Goal: Task Accomplishment & Management: Manage account settings

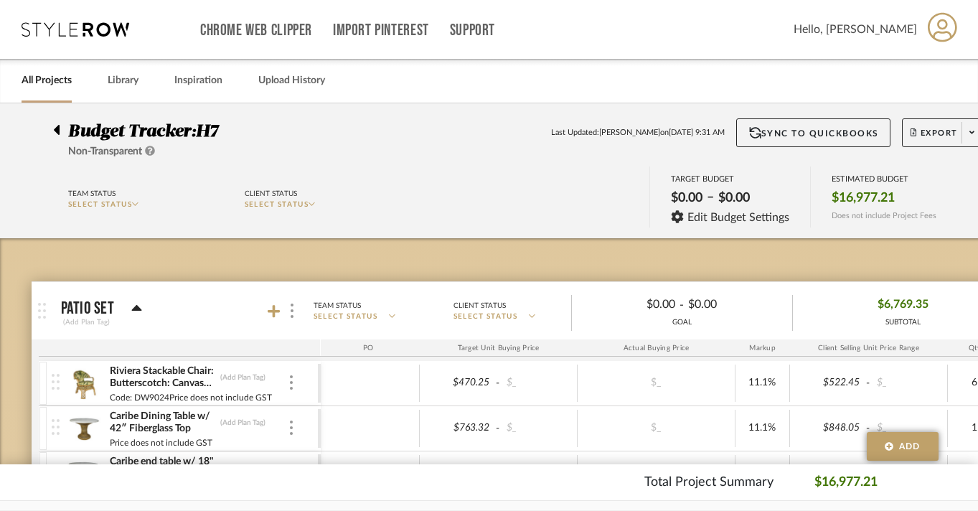
click at [52, 88] on link "All Projects" at bounding box center [47, 80] width 50 height 19
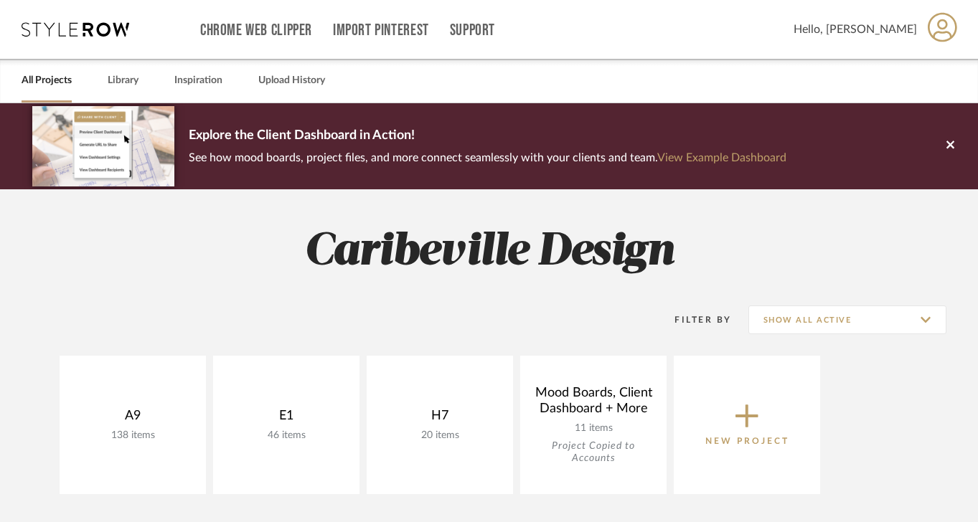
scroll to position [83, 0]
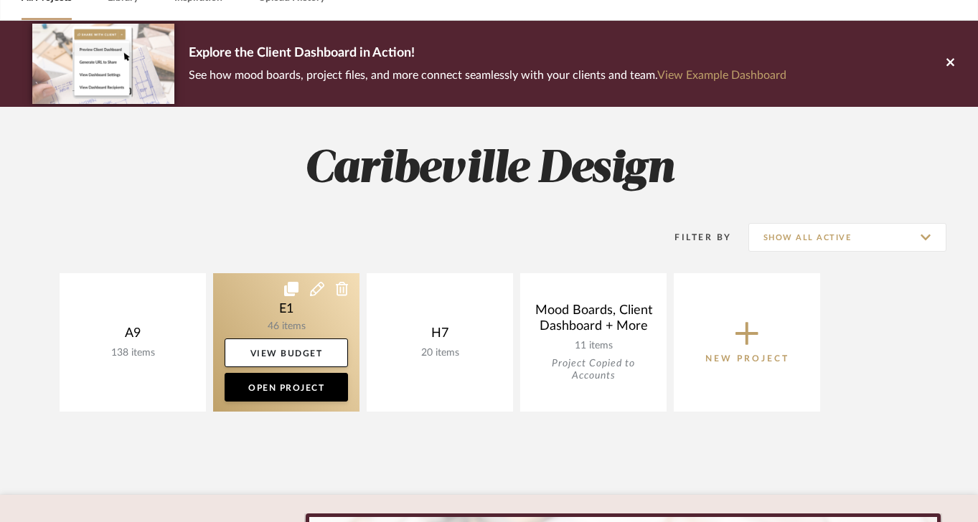
click at [275, 316] on link at bounding box center [286, 342] width 146 height 139
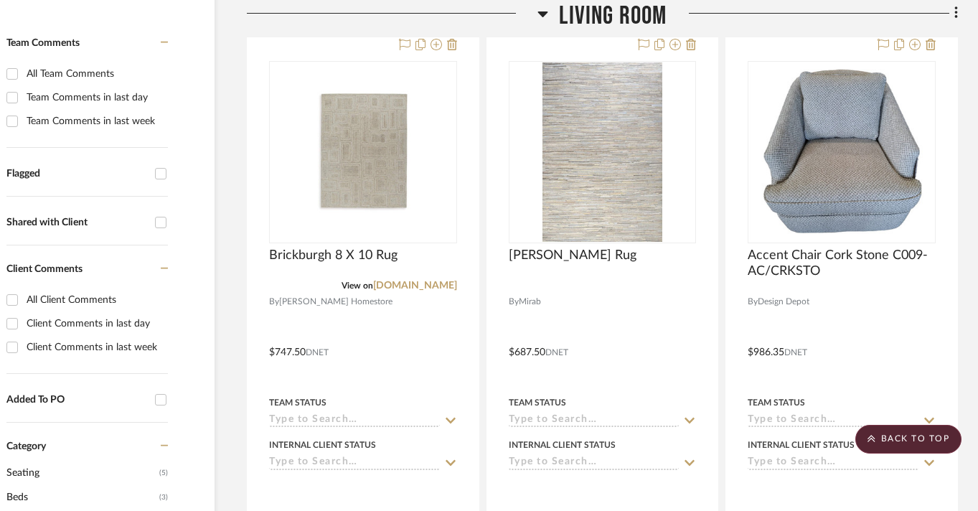
scroll to position [393, 55]
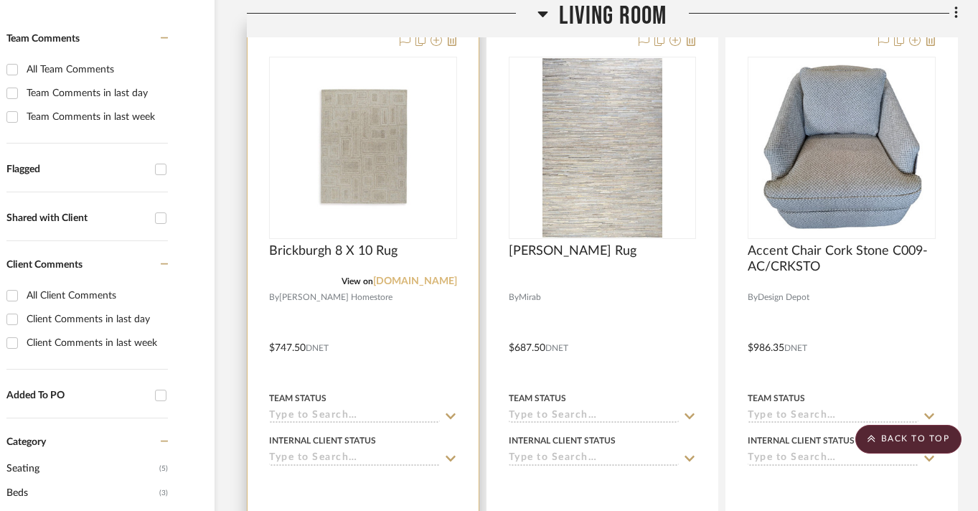
click at [408, 281] on link "[DOMAIN_NAME]" at bounding box center [415, 281] width 84 height 10
click at [440, 283] on link "[DOMAIN_NAME]" at bounding box center [415, 281] width 84 height 10
click at [454, 45] on icon at bounding box center [452, 39] width 10 height 11
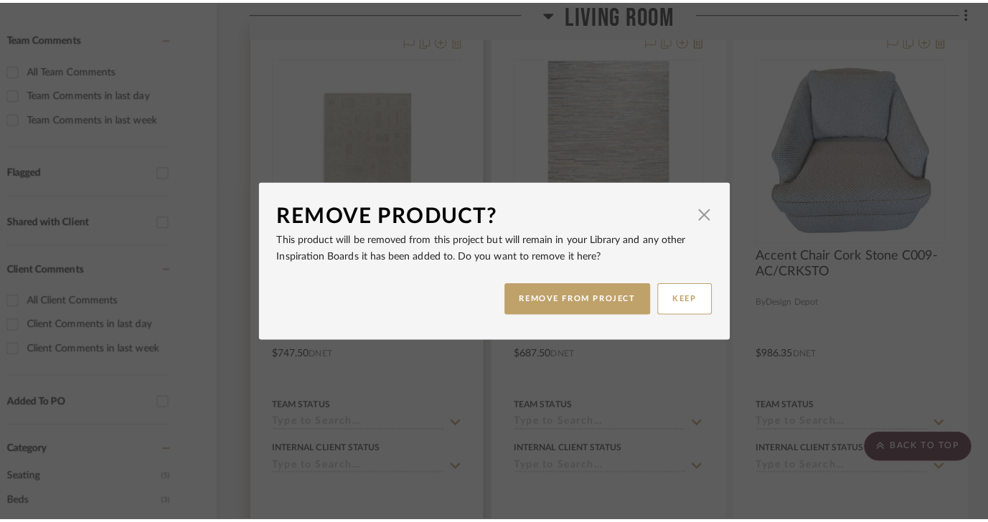
scroll to position [0, 0]
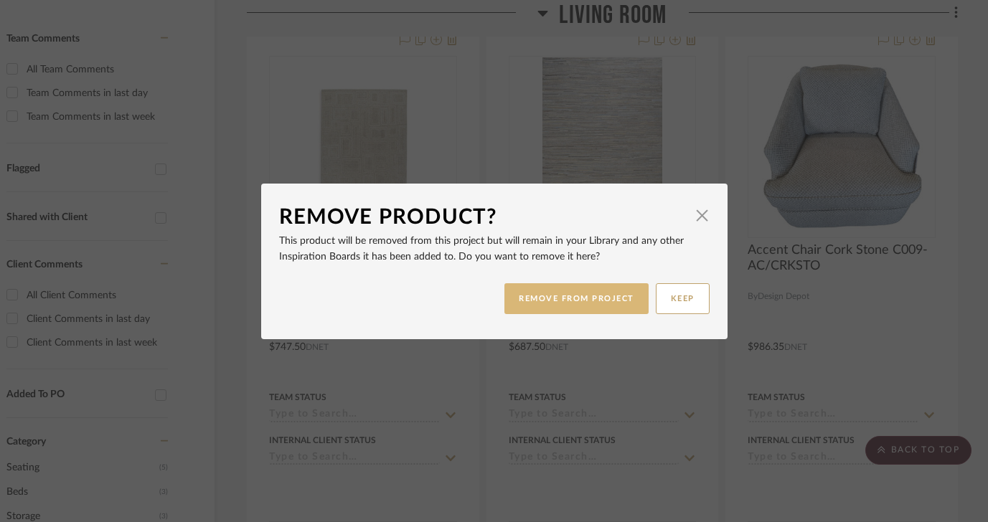
click at [540, 295] on button "REMOVE FROM PROJECT" at bounding box center [577, 298] width 144 height 31
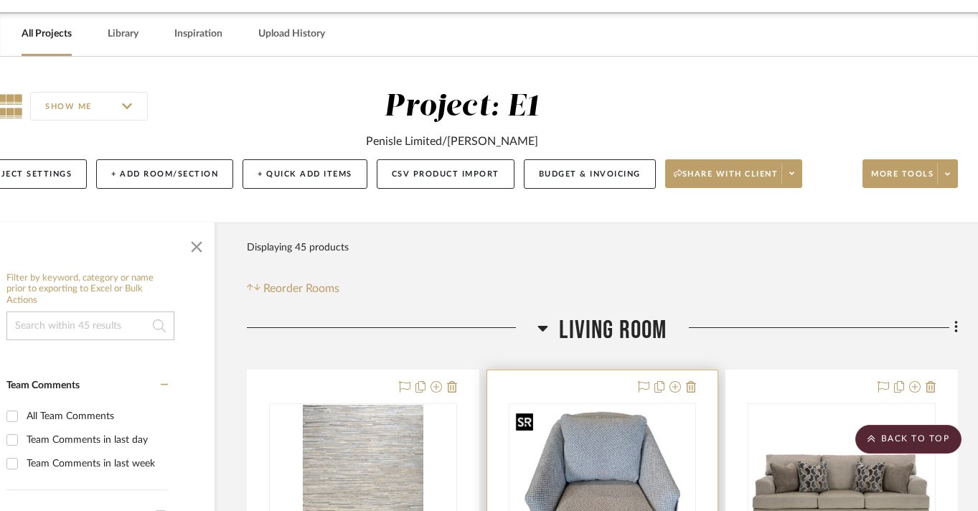
scroll to position [0, 55]
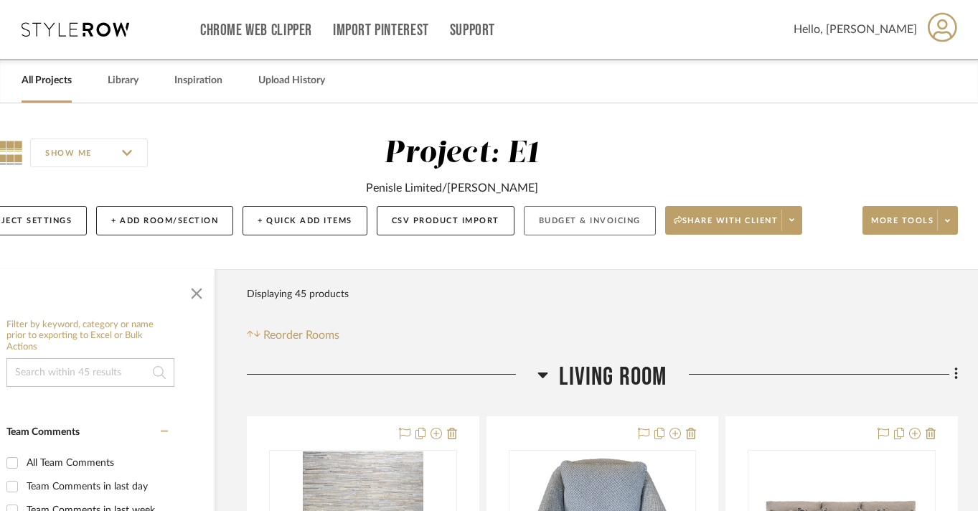
click at [572, 226] on button "Budget & Invoicing" at bounding box center [590, 220] width 132 height 29
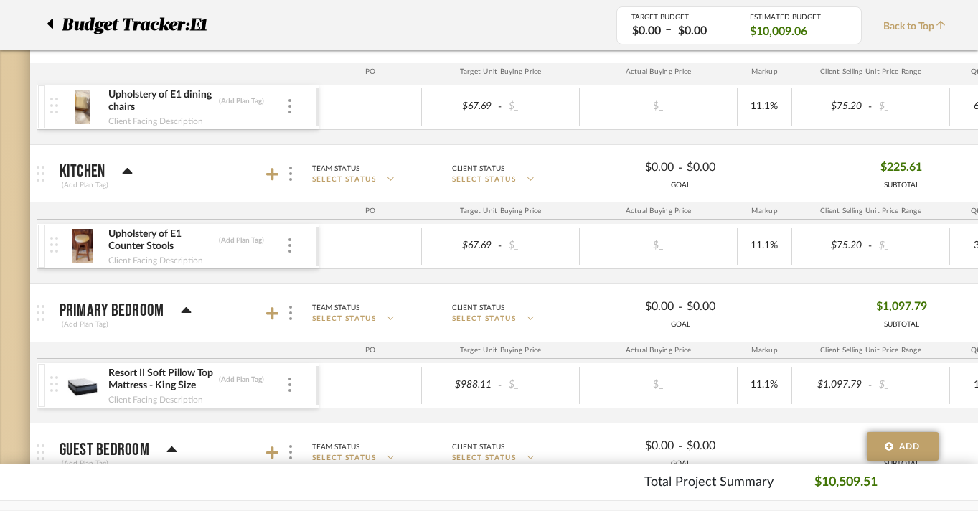
scroll to position [515, 1]
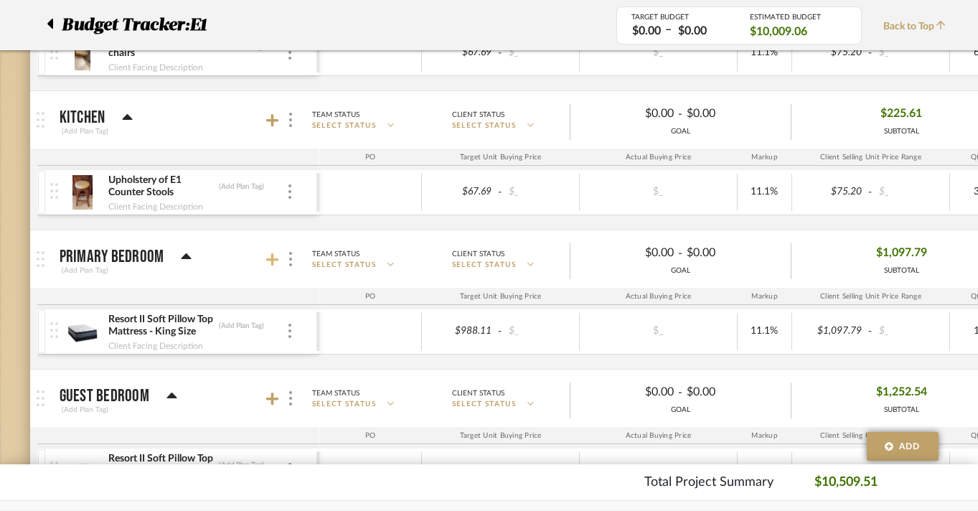
click at [271, 258] on icon at bounding box center [272, 259] width 13 height 13
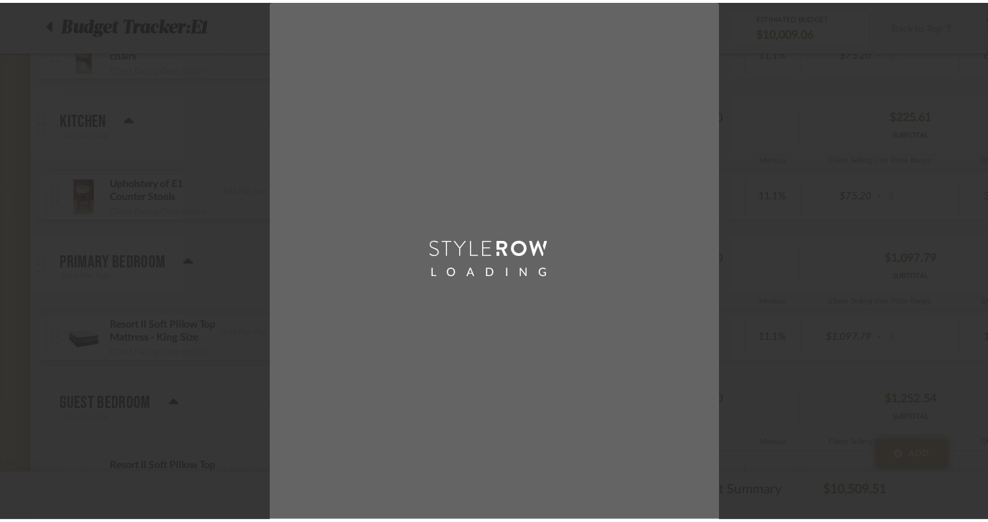
scroll to position [0, 0]
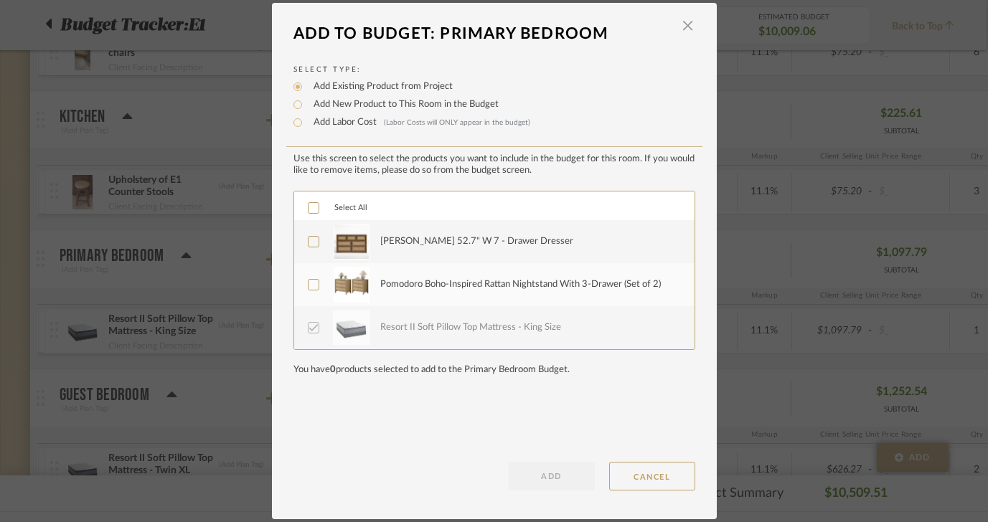
click at [313, 242] on div at bounding box center [313, 241] width 11 height 11
click at [313, 282] on div at bounding box center [313, 284] width 11 height 11
click at [537, 441] on button "ADD" at bounding box center [552, 476] width 86 height 29
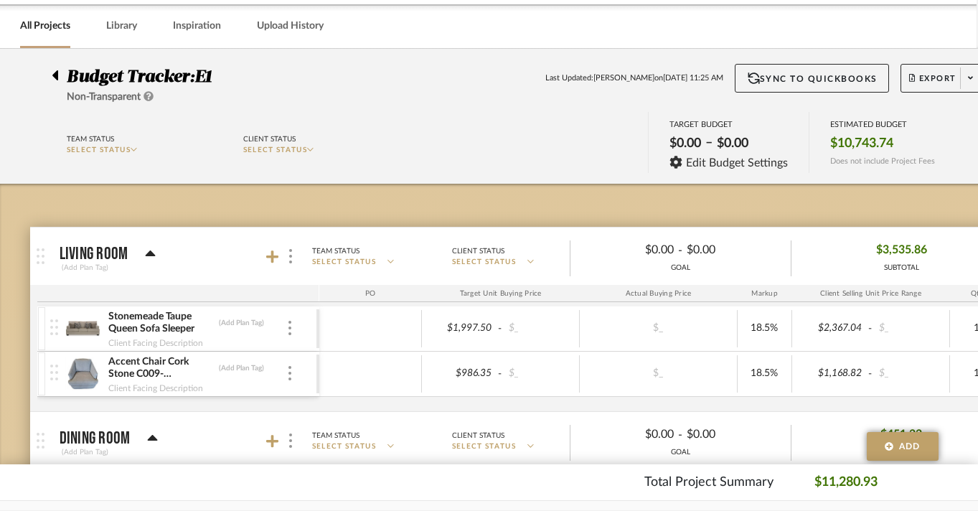
scroll to position [107, 1]
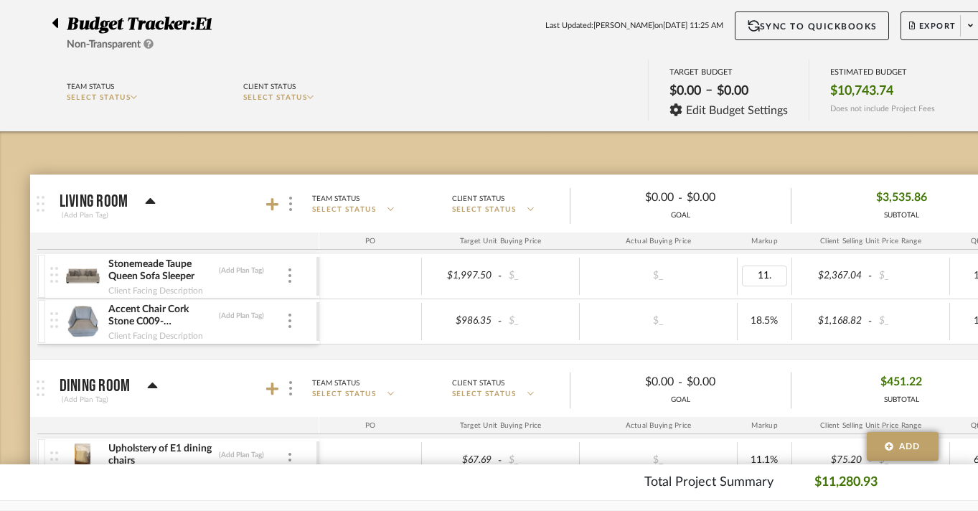
type input "11.1"
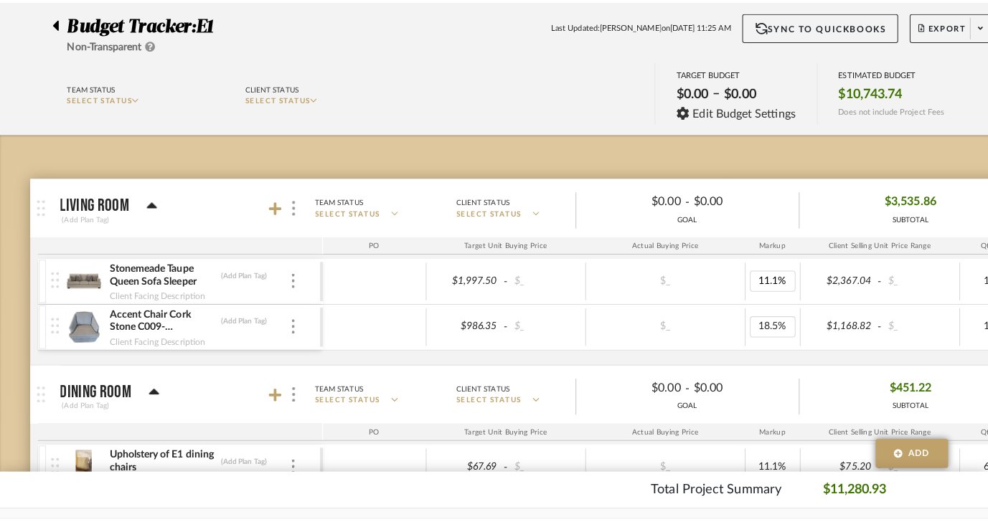
scroll to position [0, 0]
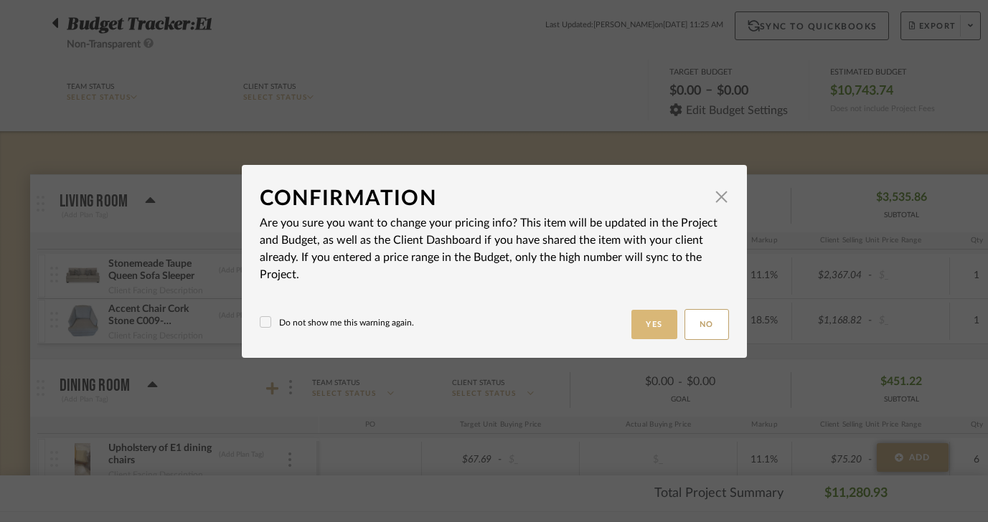
click at [661, 321] on button "Yes" at bounding box center [655, 324] width 46 height 29
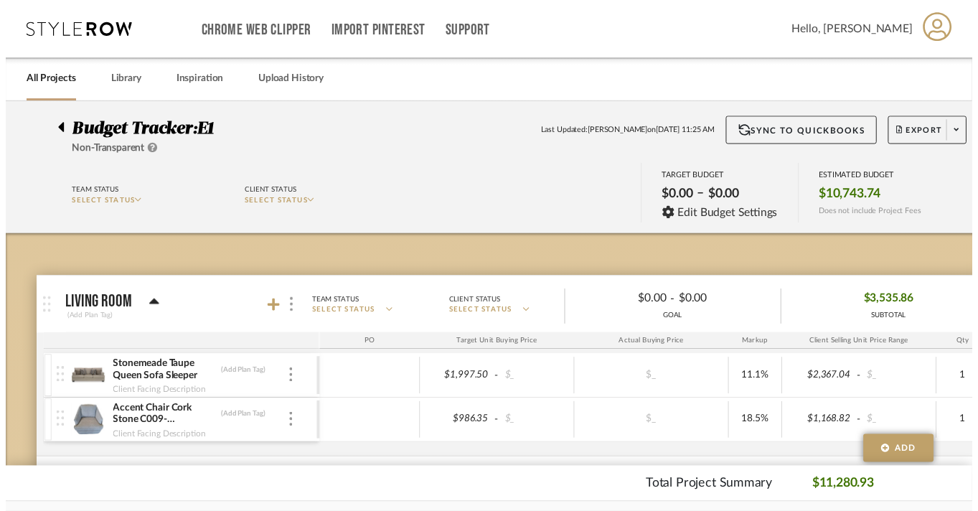
scroll to position [107, 1]
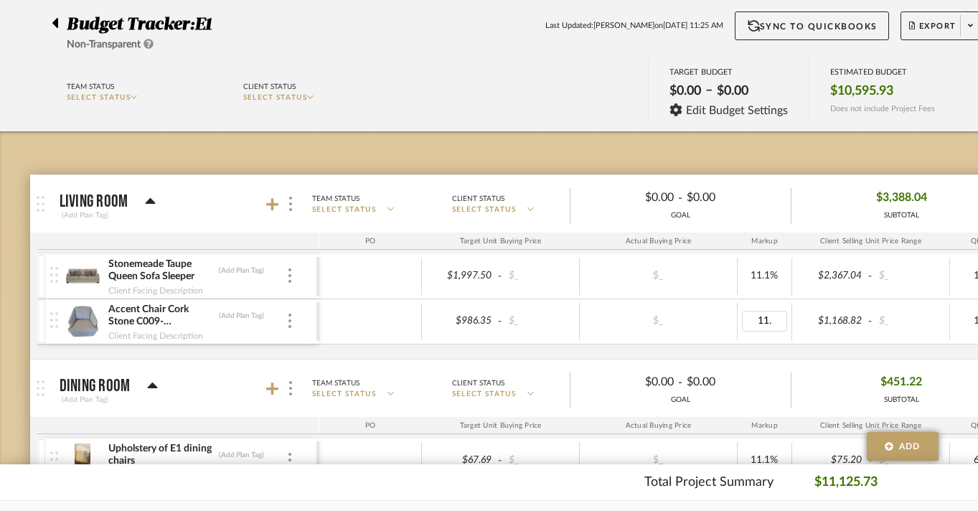
type input "11.1"
click at [728, 310] on body "Chrome Web Clipper Import Pinterest Support All Projects Library Inspiration Up…" at bounding box center [488, 148] width 978 height 511
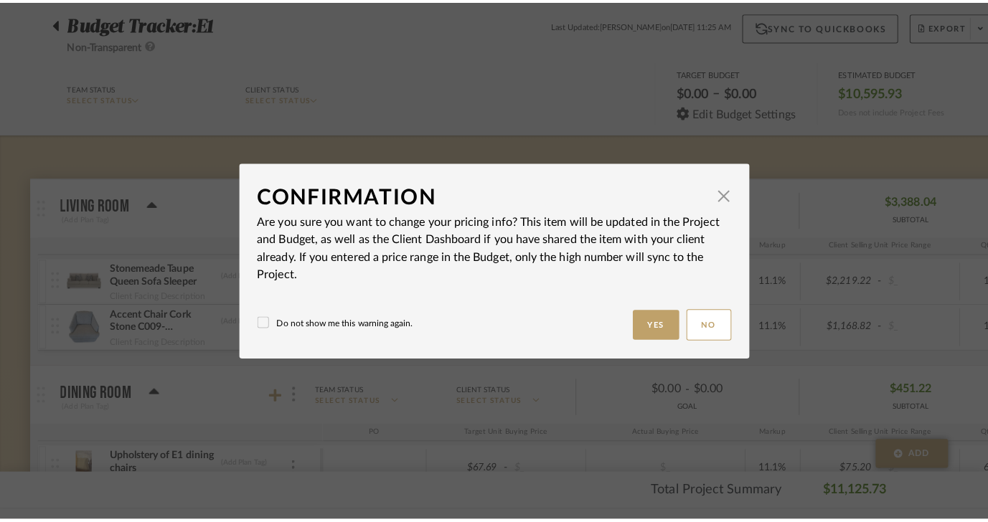
scroll to position [0, 0]
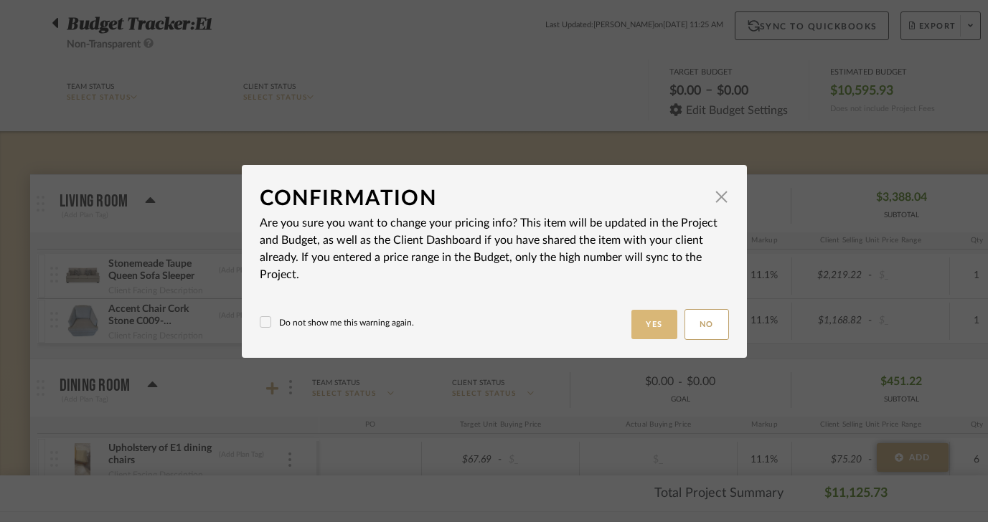
click at [657, 327] on button "Yes" at bounding box center [655, 324] width 46 height 29
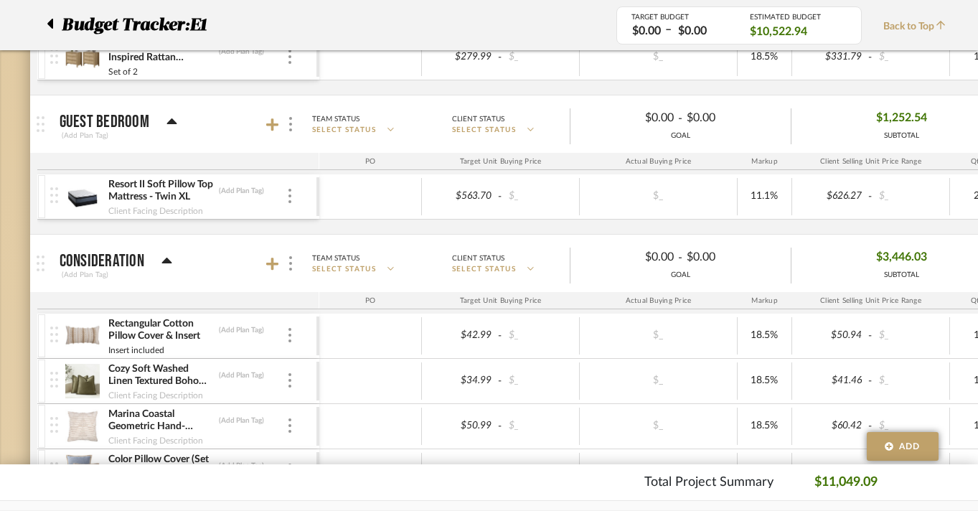
scroll to position [878, 1]
click at [290, 263] on img at bounding box center [290, 265] width 3 height 14
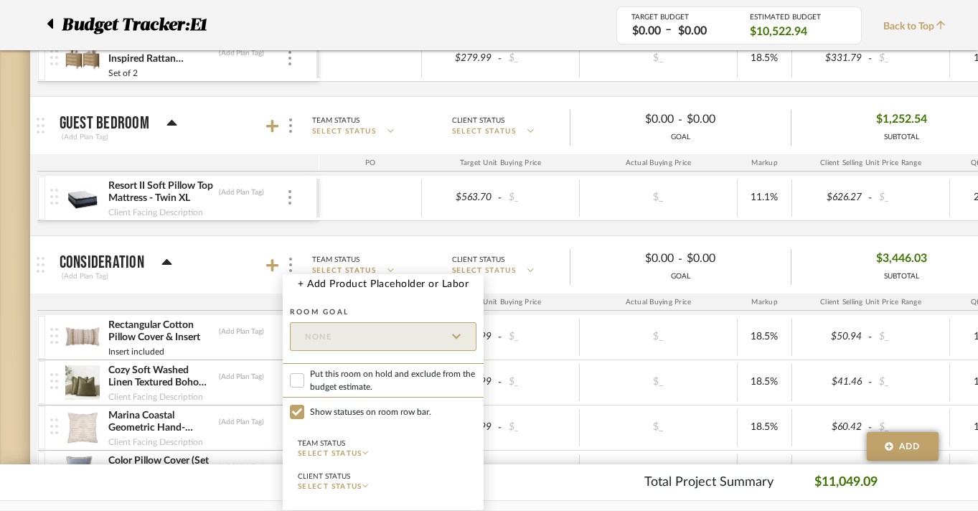
click at [319, 383] on span "Put this room on hold and exclude from the budget estimate." at bounding box center [393, 380] width 166 height 26
click at [304, 383] on input "Put this room on hold and exclude from the budget estimate." at bounding box center [297, 380] width 14 height 14
checkbox input "true"
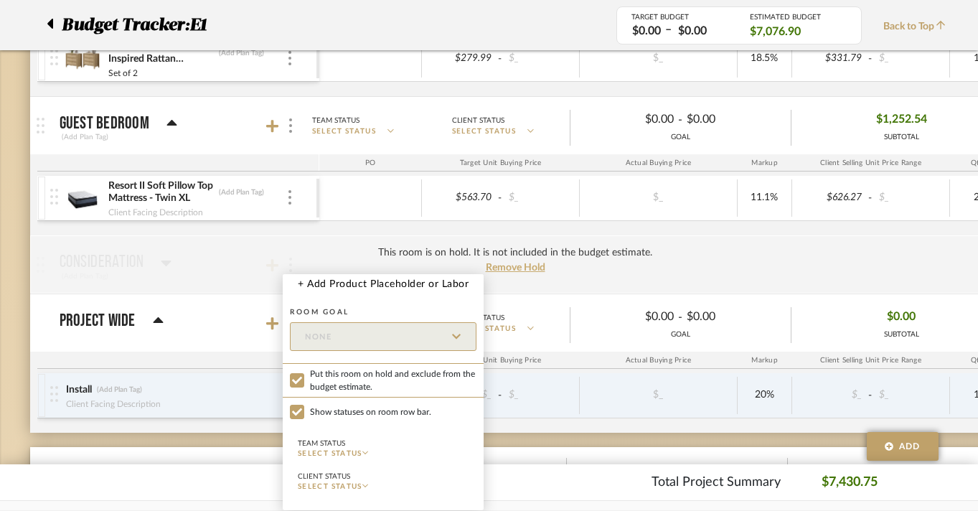
click at [934, 313] on div at bounding box center [489, 255] width 978 height 511
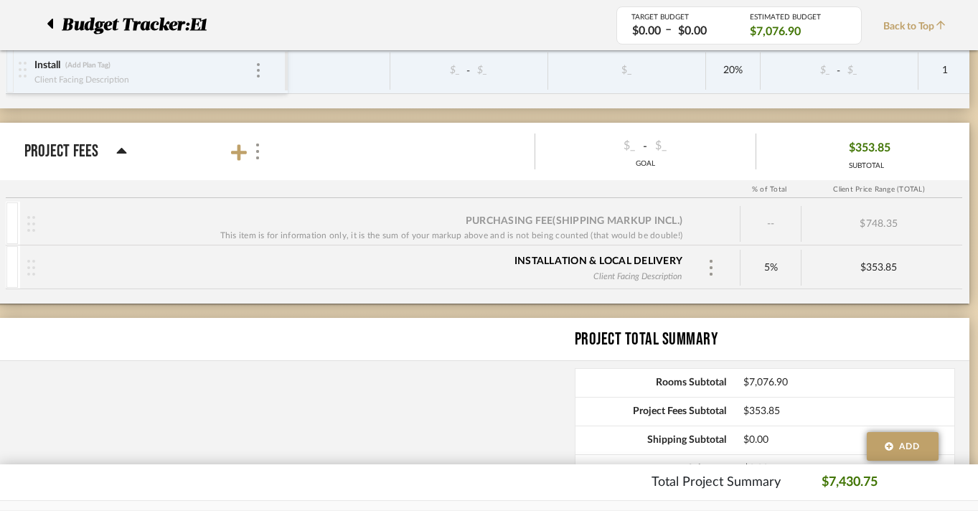
scroll to position [1204, 33]
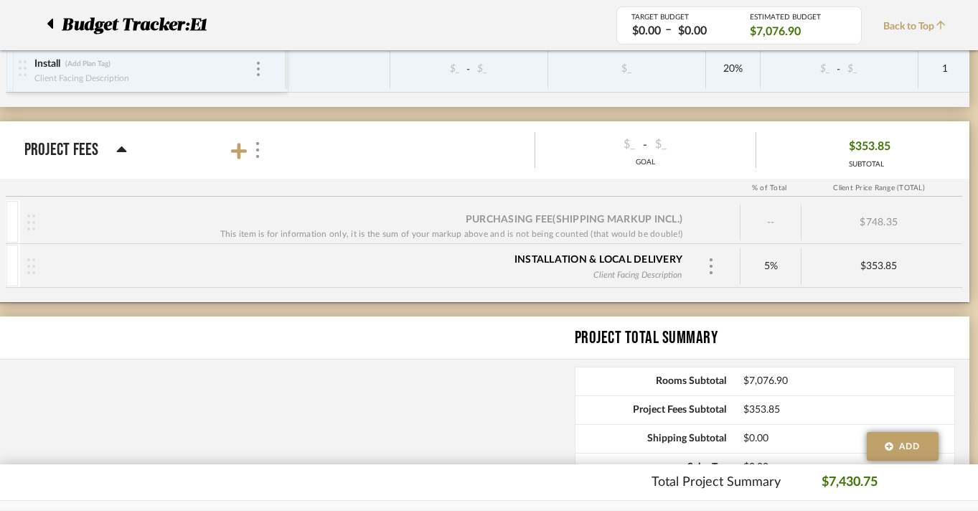
click at [805, 151] on div "$353.85 SUBTOTAL" at bounding box center [866, 150] width 220 height 45
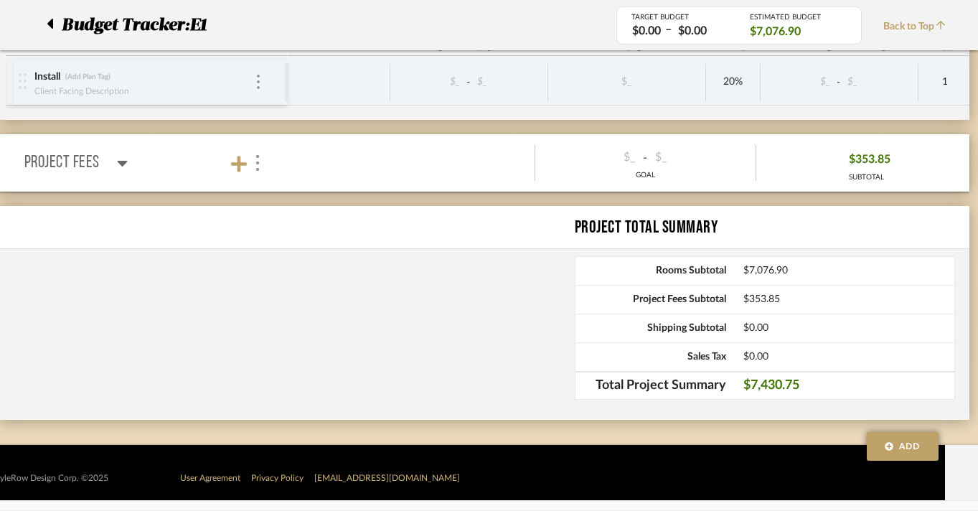
click at [818, 164] on div "$353.85 SUBTOTAL" at bounding box center [866, 163] width 220 height 45
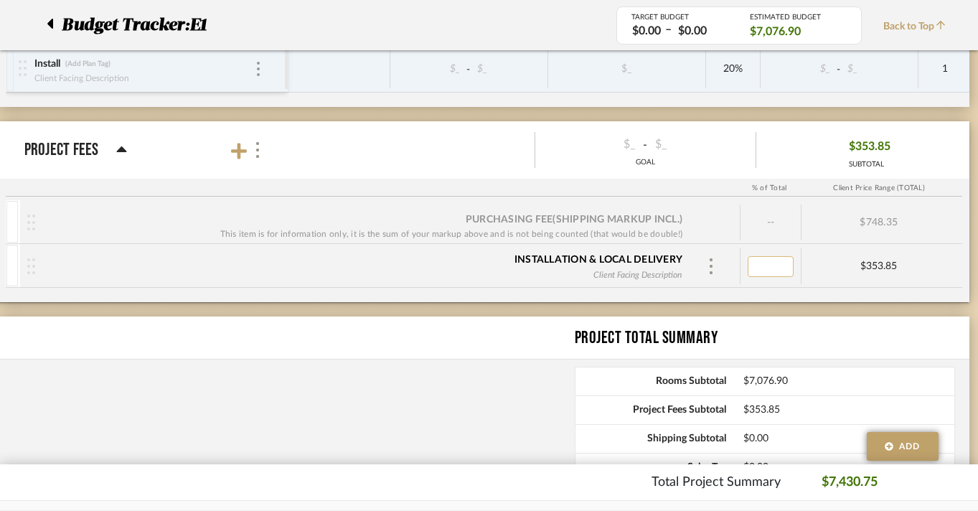
type input "0"
click at [585, 235] on div "This item is for information only, it is the sum of your markup above and is no…" at bounding box center [451, 234] width 463 height 14
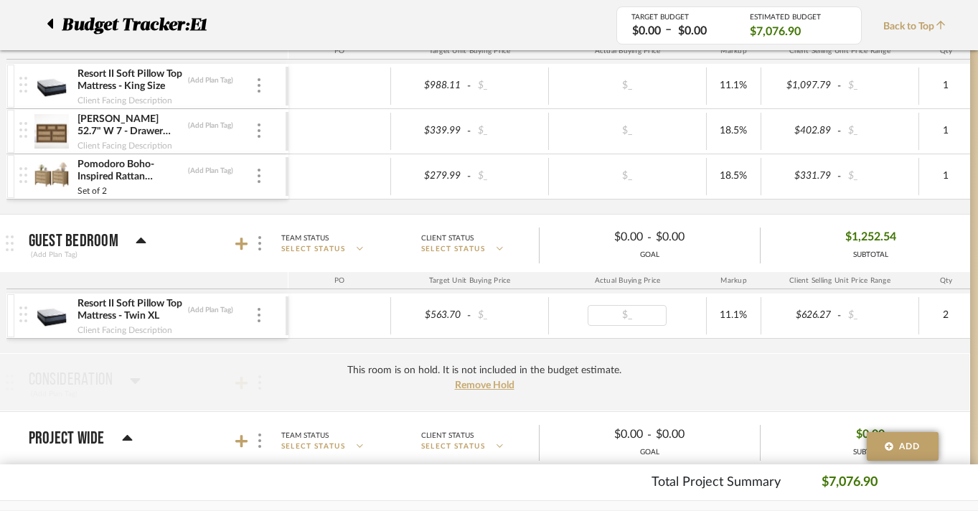
scroll to position [775, 32]
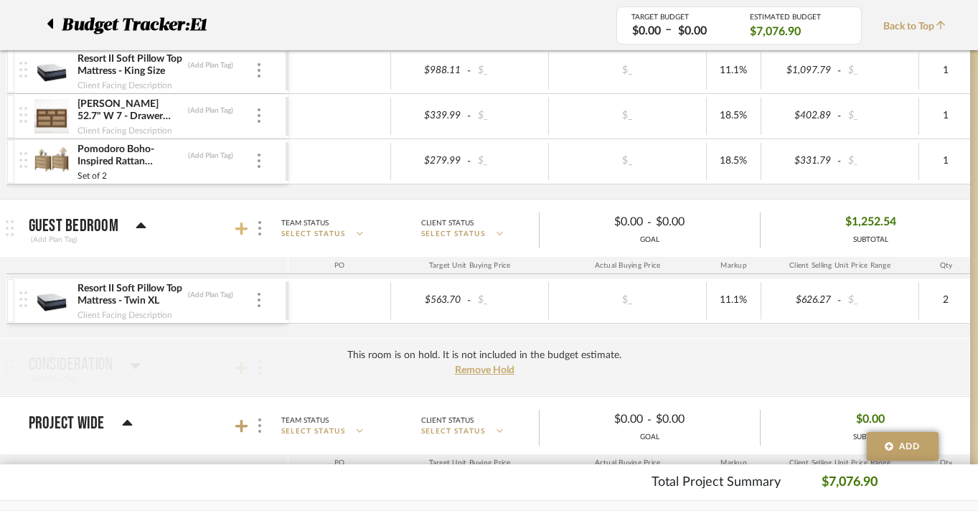
click at [240, 232] on icon at bounding box center [241, 228] width 13 height 13
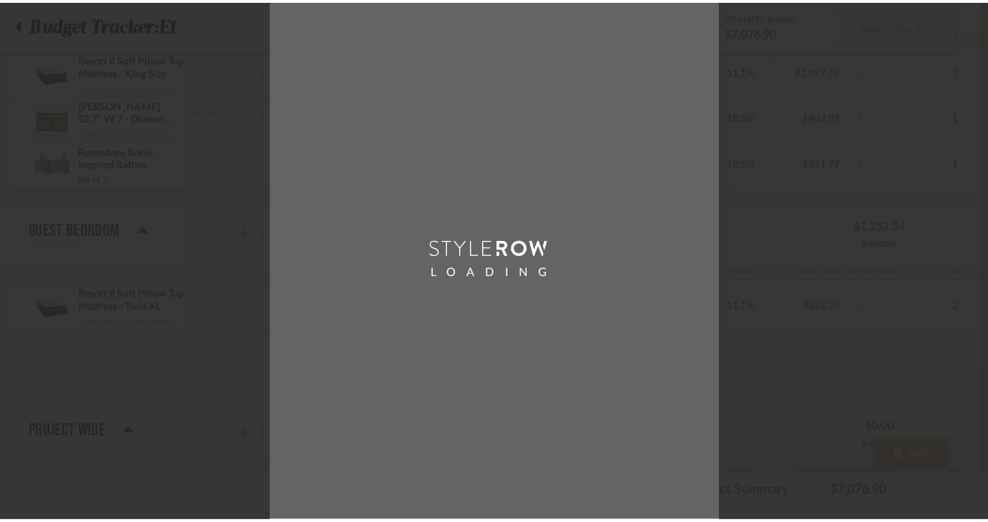
scroll to position [0, 0]
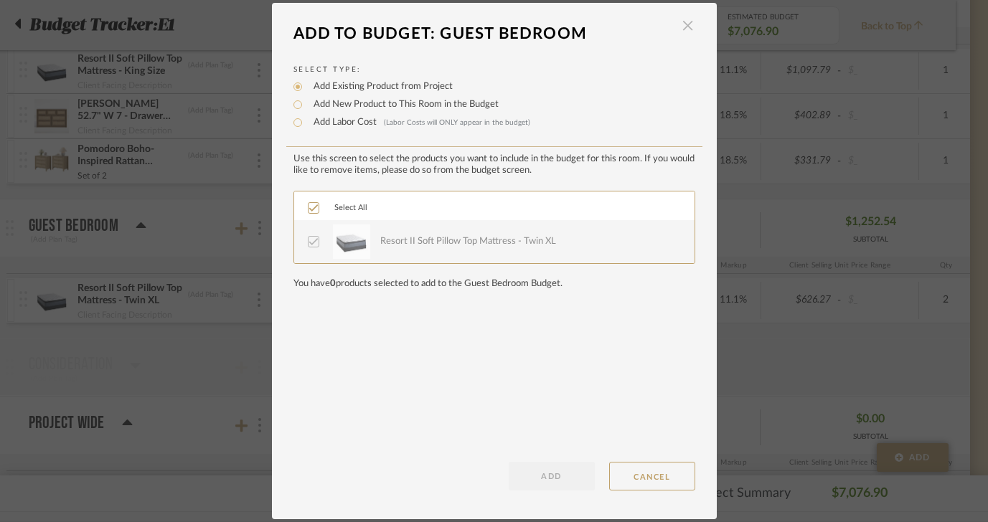
click at [678, 22] on span "button" at bounding box center [688, 25] width 29 height 29
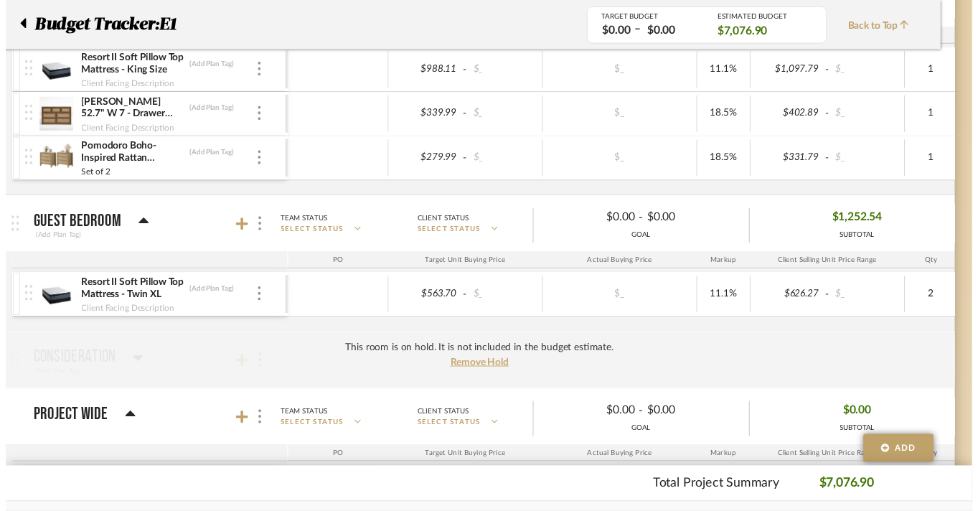
scroll to position [775, 32]
